Goal: Navigation & Orientation: Find specific page/section

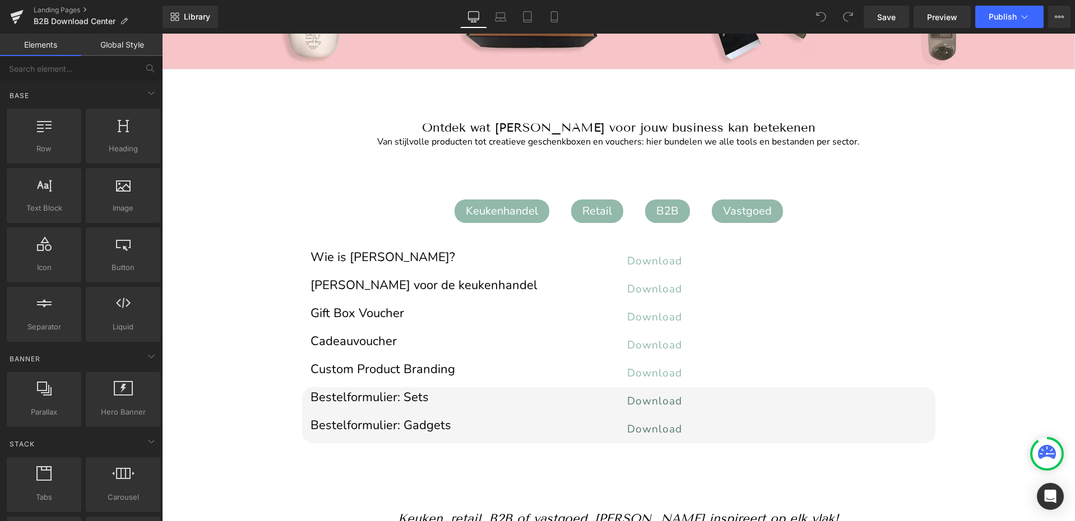
scroll to position [202, 0]
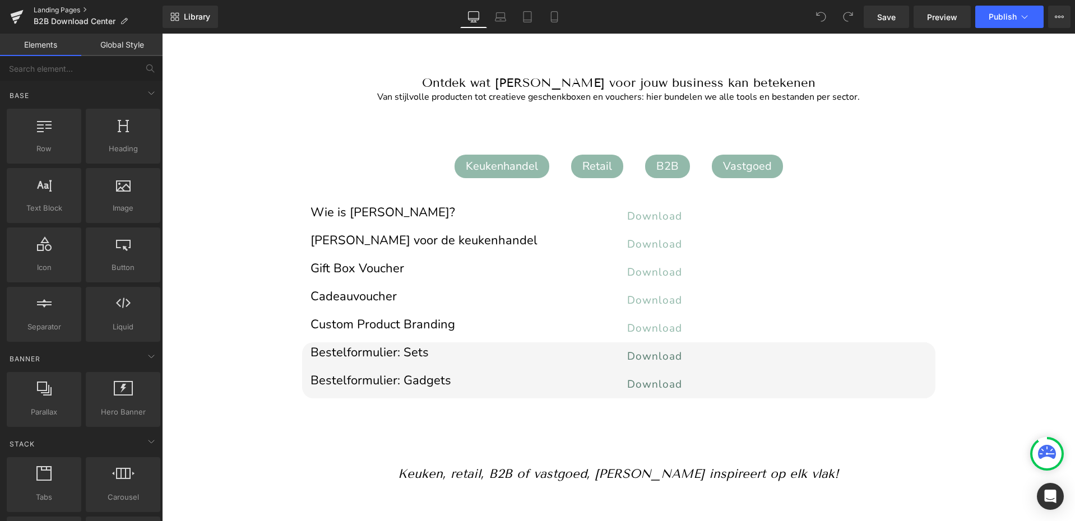
click at [68, 8] on link "Landing Pages" at bounding box center [98, 10] width 129 height 9
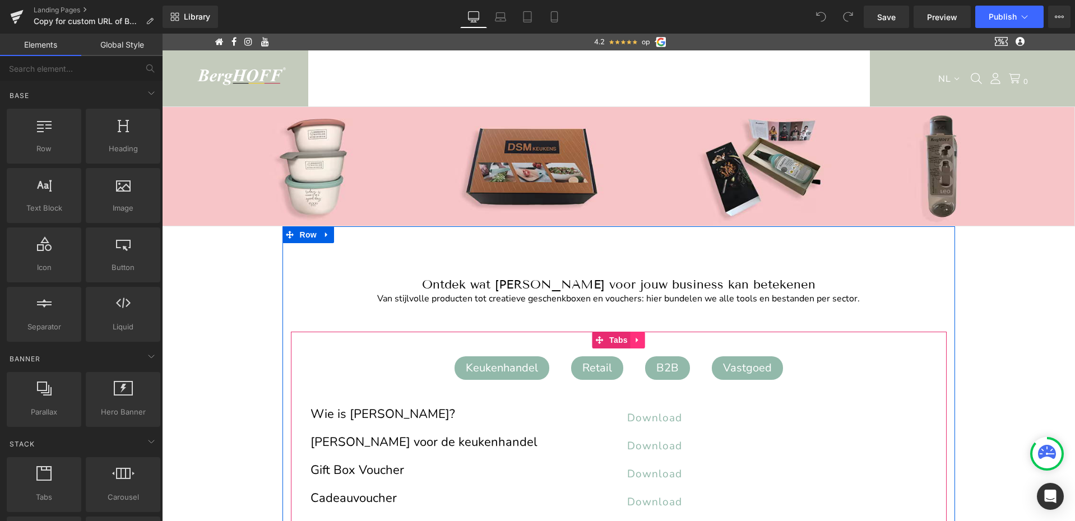
click at [636, 339] on icon at bounding box center [638, 340] width 8 height 8
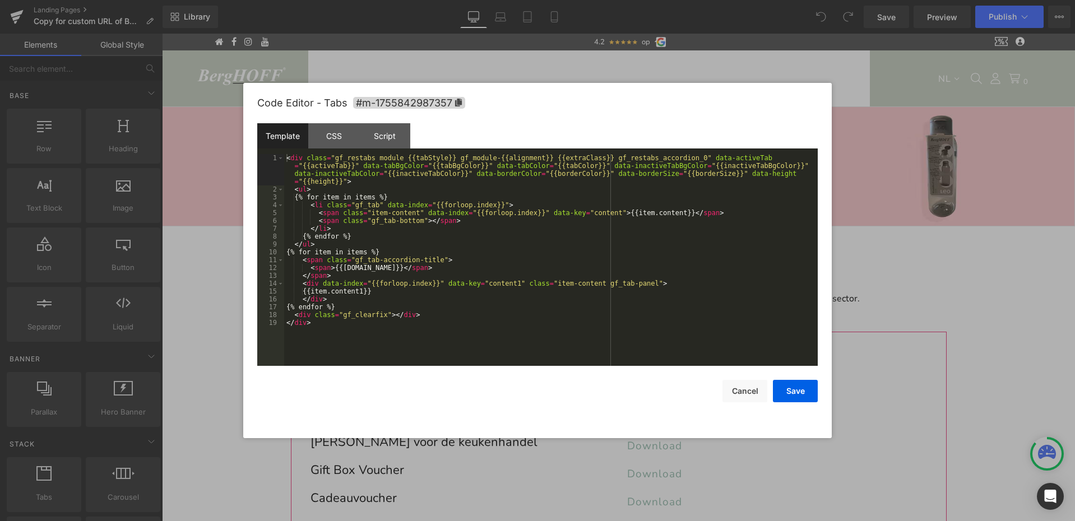
click at [572, 0] on div "You are previewing how the will restyle your page. You can not edit Elements in…" at bounding box center [537, 0] width 1075 height 0
click at [745, 395] on button "Cancel" at bounding box center [744, 391] width 45 height 22
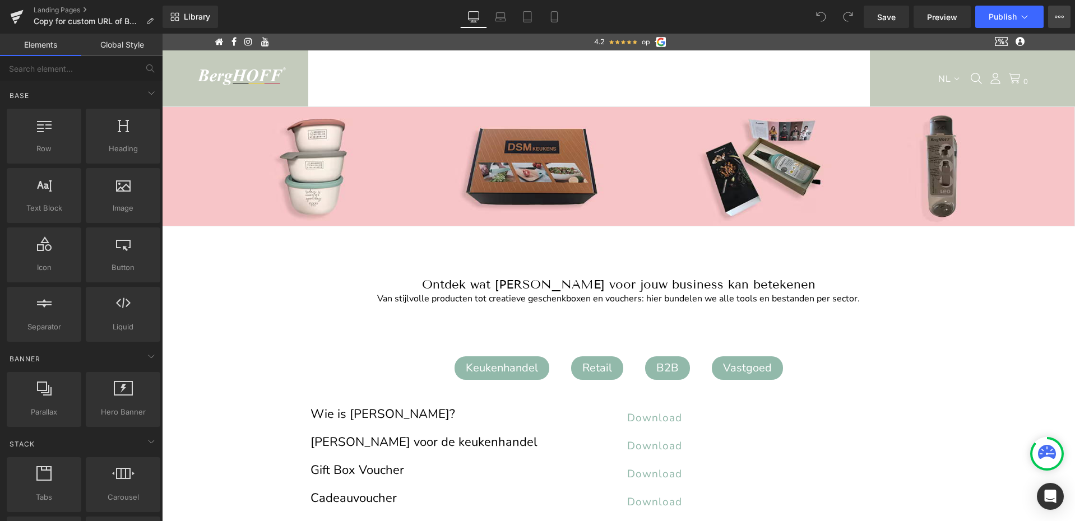
click at [1065, 17] on button "View Live Page View with current Template Save Template to Library Schedule Pub…" at bounding box center [1059, 17] width 22 height 22
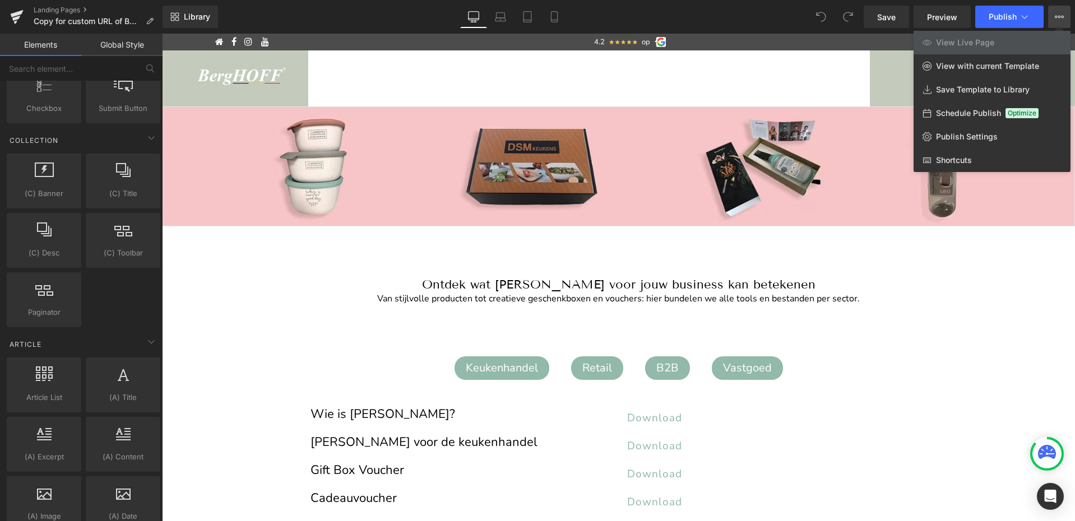
scroll to position [1972, 0]
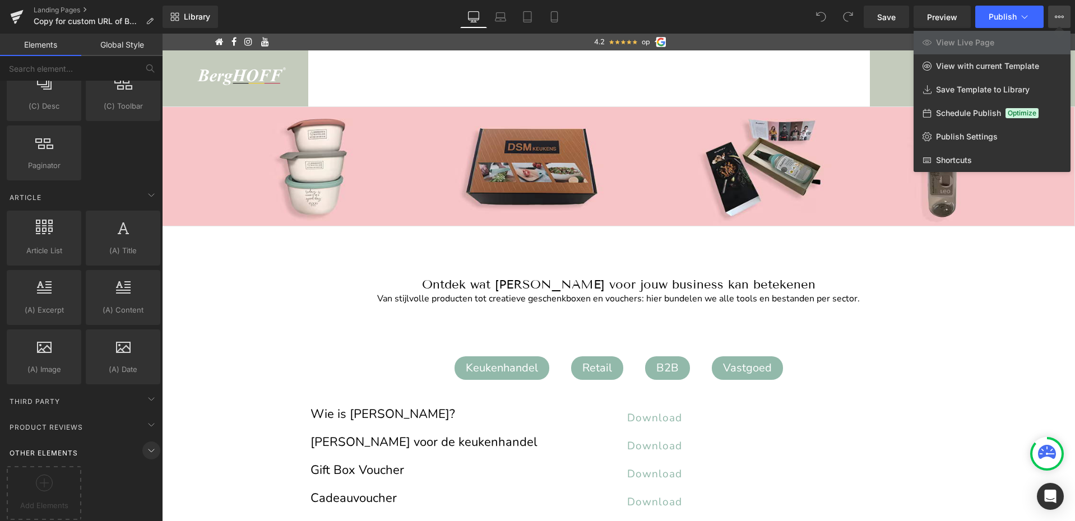
click at [146, 444] on icon at bounding box center [151, 450] width 13 height 13
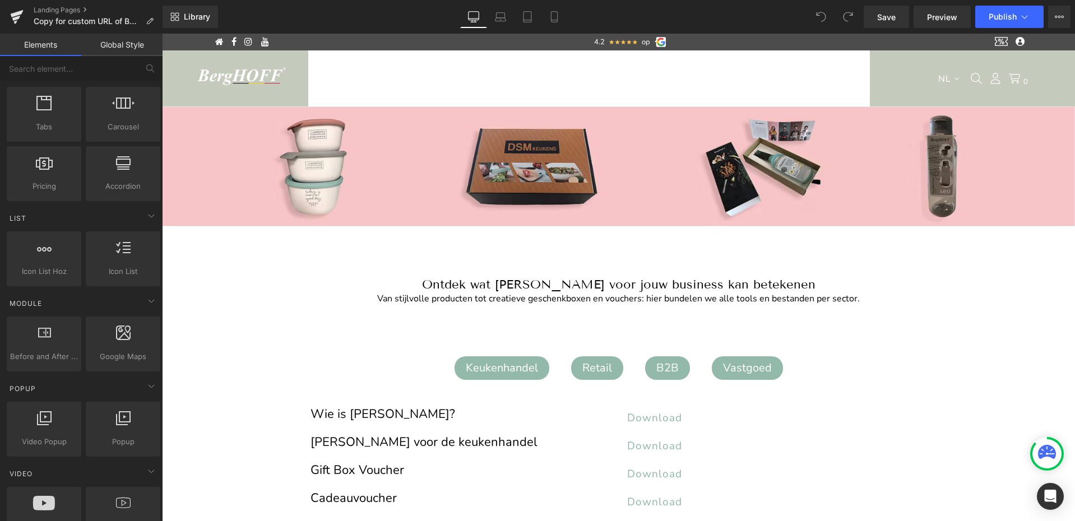
scroll to position [381, 0]
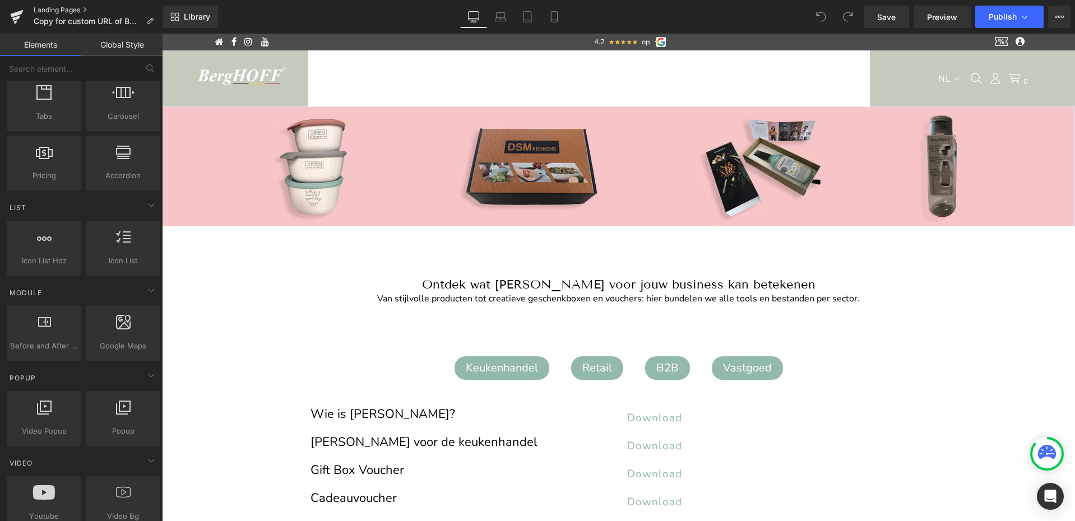
click at [71, 8] on link "Landing Pages" at bounding box center [98, 10] width 129 height 9
